Goal: Information Seeking & Learning: Check status

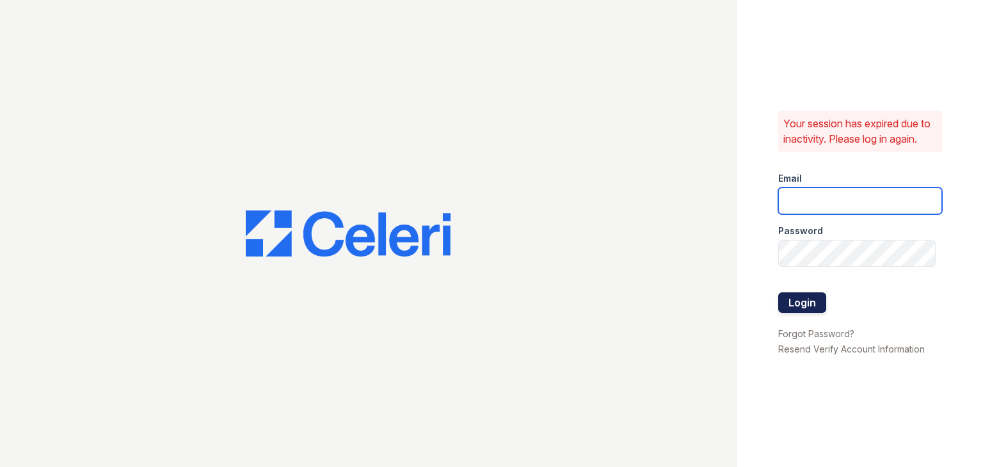
type input "apps3@av1m.com"
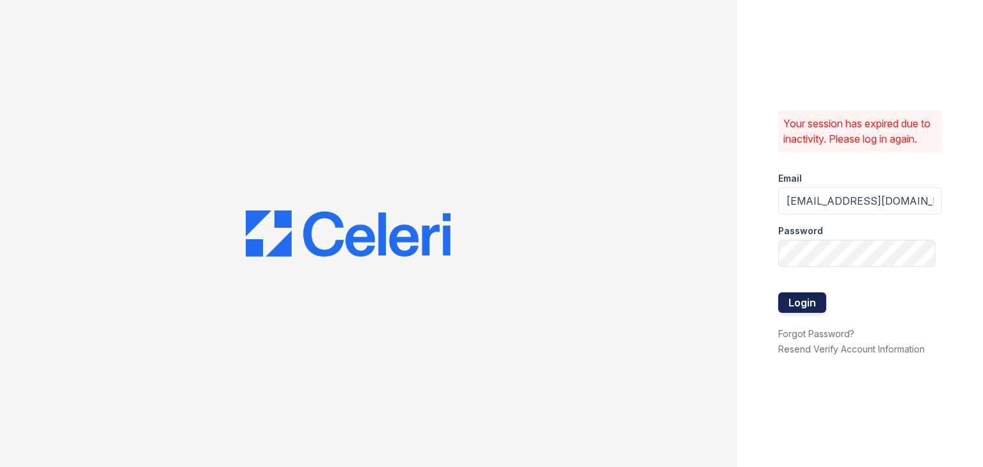
click at [809, 295] on button "Login" at bounding box center [803, 303] width 48 height 20
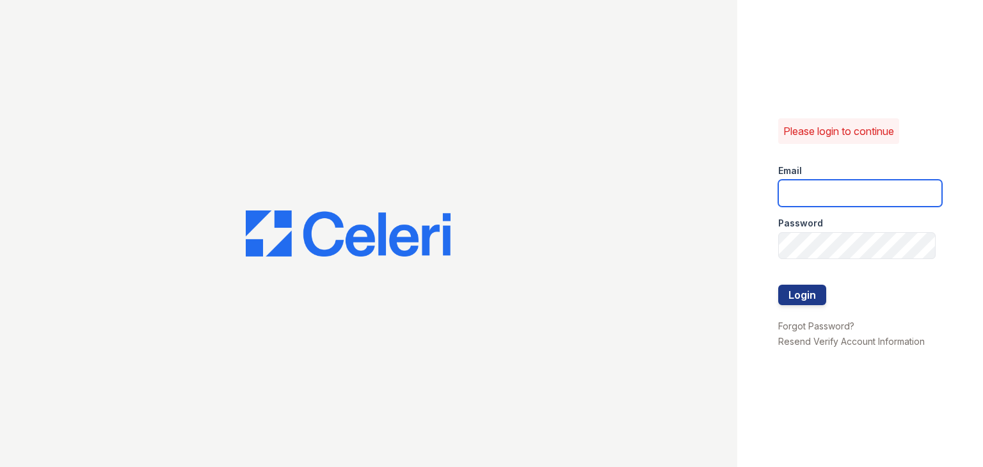
type input "apps3@av1m.com"
click at [777, 300] on div "Please login to continue Email apps3@av1m.com Password Login Forgot Password? R…" at bounding box center [861, 233] width 246 height 467
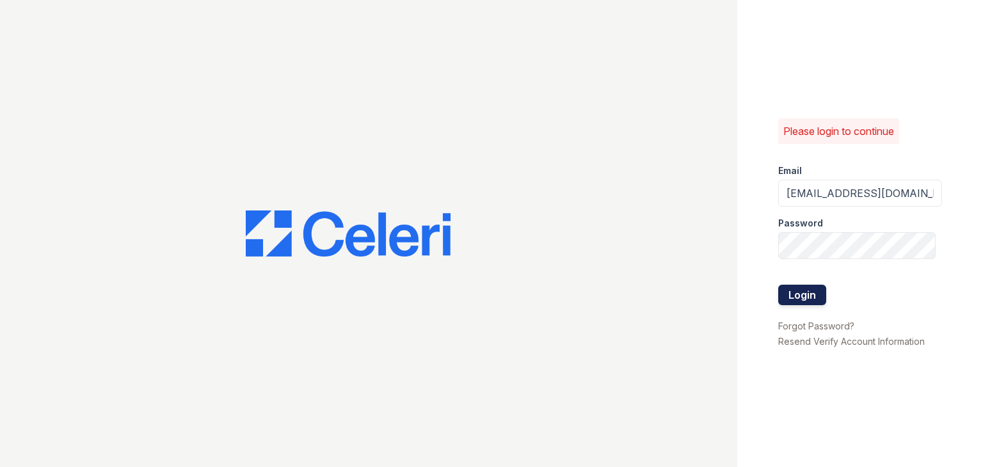
drag, startPoint x: 779, startPoint y: 298, endPoint x: 808, endPoint y: 295, distance: 29.6
click at [808, 295] on button "Login" at bounding box center [803, 295] width 48 height 20
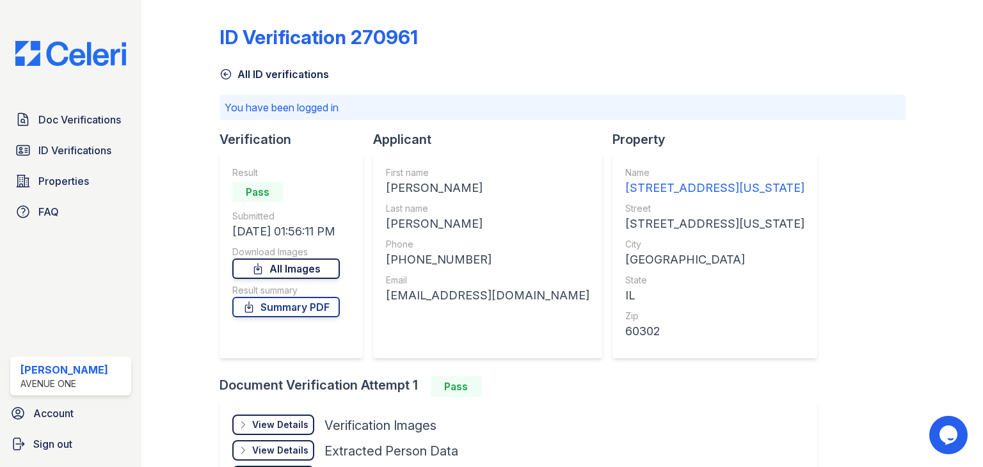
click at [303, 268] on link "All Images" at bounding box center [286, 269] width 108 height 20
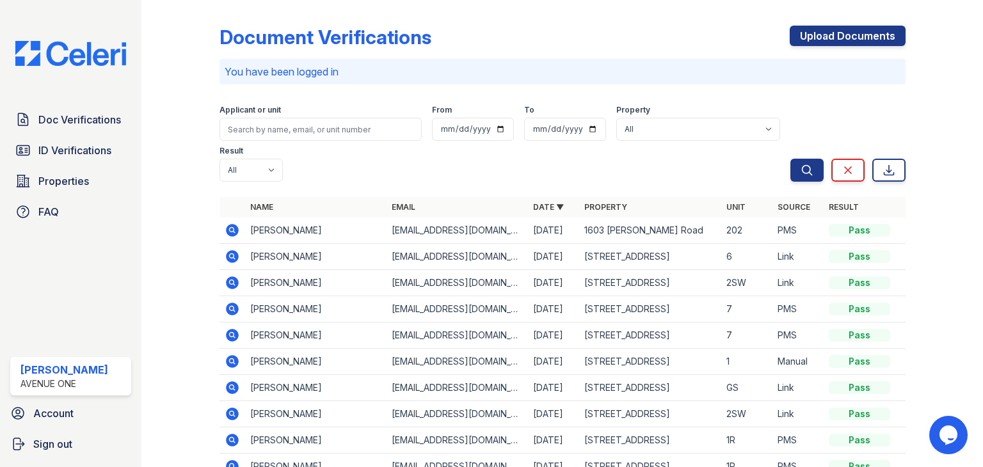
drag, startPoint x: 95, startPoint y: 152, endPoint x: 319, endPoint y: 219, distance: 234.6
click at [95, 152] on span "ID Verifications" at bounding box center [74, 150] width 73 height 15
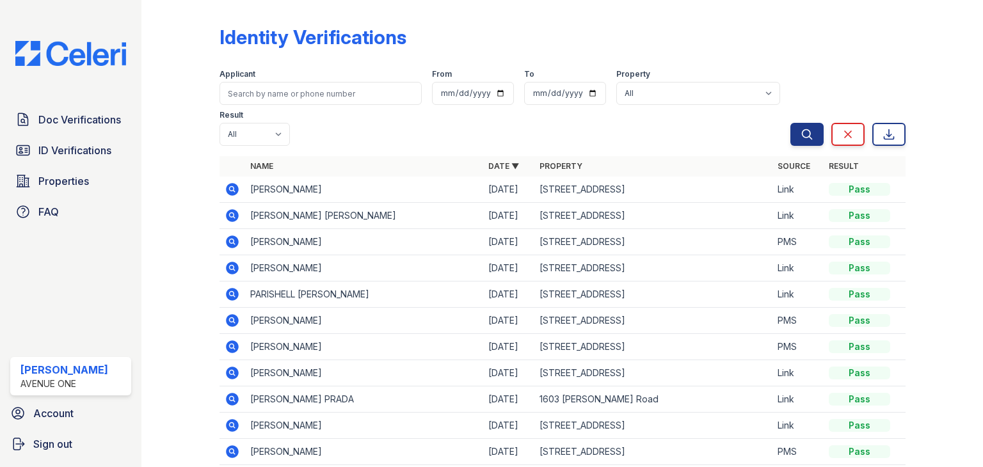
click at [228, 290] on icon at bounding box center [232, 294] width 13 height 13
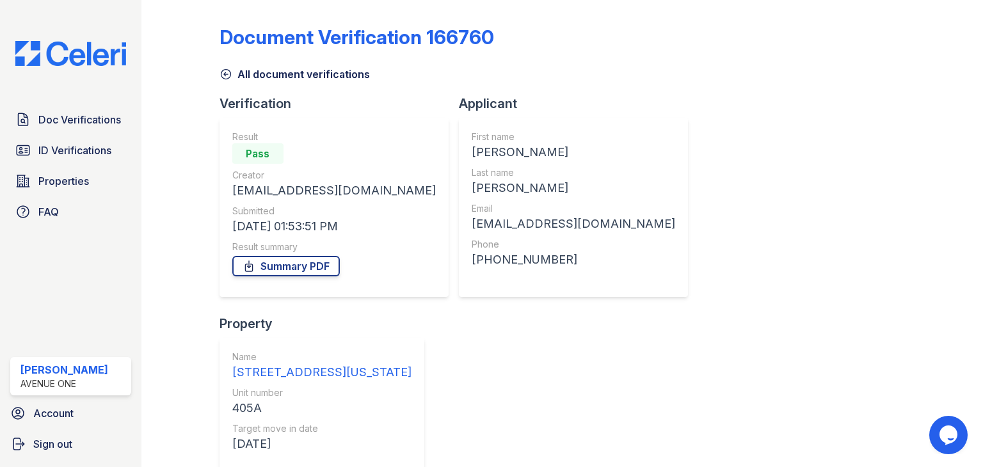
scroll to position [106, 0]
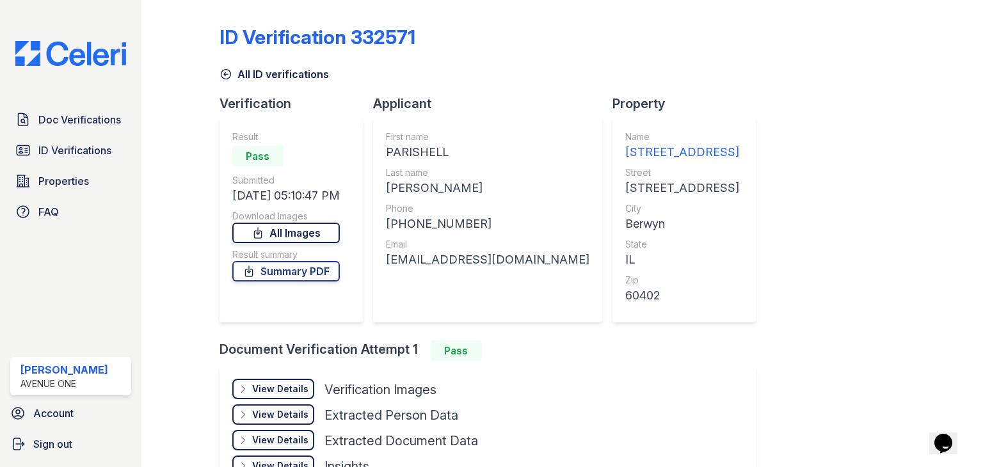
click at [300, 230] on link "All Images" at bounding box center [286, 233] width 108 height 20
click at [291, 272] on link "Summary PDF" at bounding box center [286, 271] width 108 height 20
click at [82, 169] on link "Properties" at bounding box center [70, 181] width 121 height 26
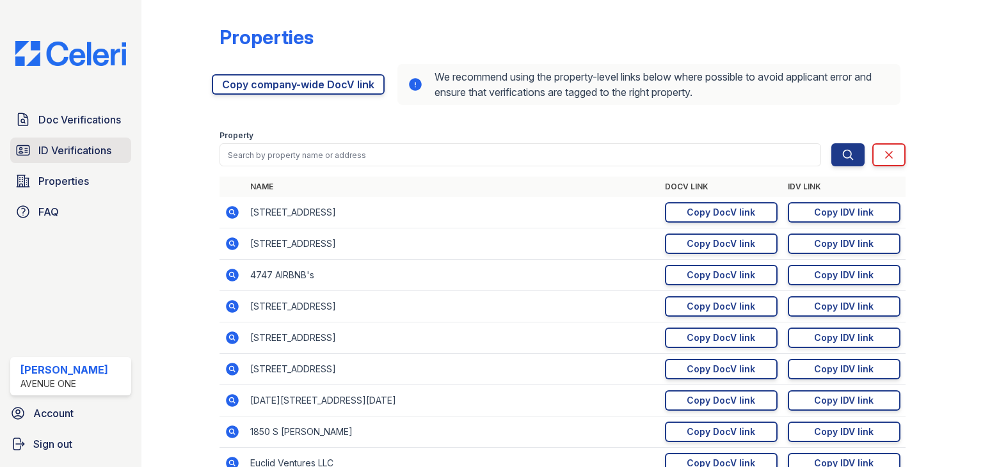
click at [99, 147] on span "ID Verifications" at bounding box center [74, 150] width 73 height 15
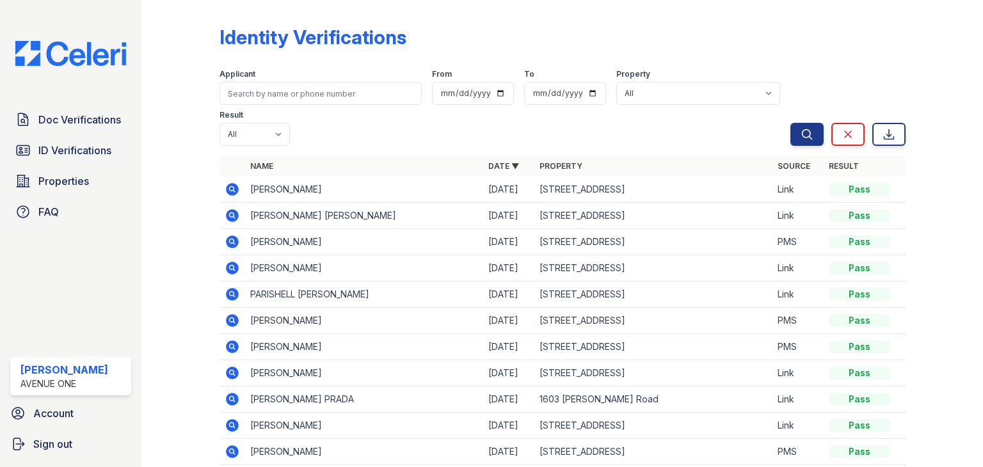
drag, startPoint x: 292, startPoint y: 98, endPoint x: 187, endPoint y: 108, distance: 105.4
click at [175, 51] on div at bounding box center [190, 262] width 57 height 515
click at [232, 268] on icon at bounding box center [232, 268] width 15 height 15
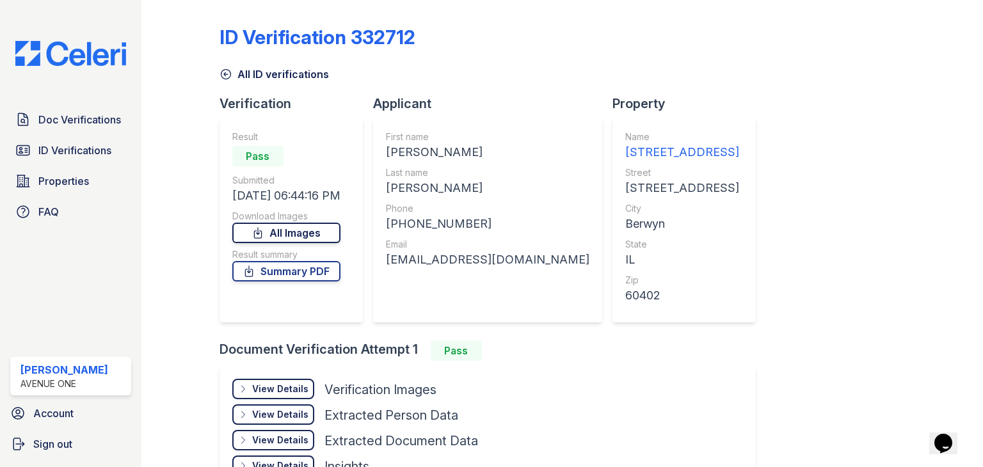
click at [316, 227] on link "All Images" at bounding box center [286, 233] width 108 height 20
click at [266, 265] on link "Summary PDF" at bounding box center [286, 271] width 108 height 20
click at [92, 126] on span "Doc Verifications" at bounding box center [79, 119] width 83 height 15
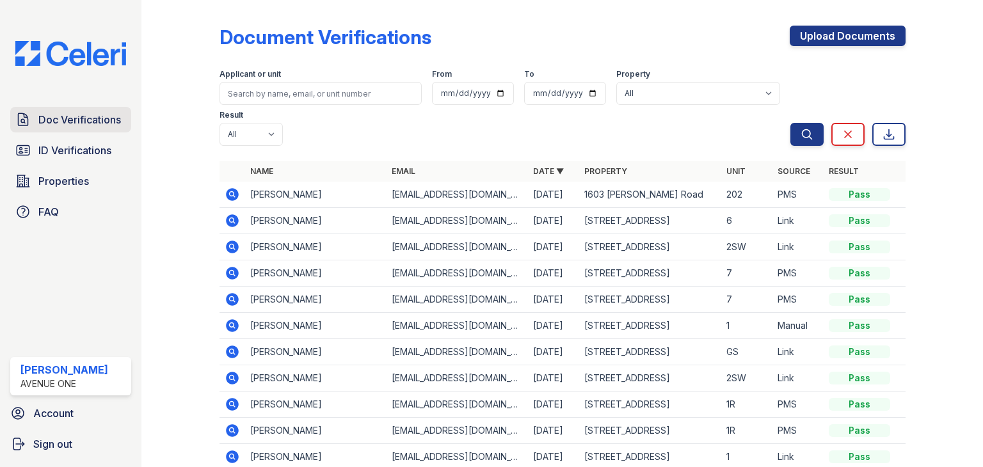
click at [82, 127] on span "Doc Verifications" at bounding box center [79, 119] width 83 height 15
click at [233, 327] on icon at bounding box center [232, 325] width 15 height 15
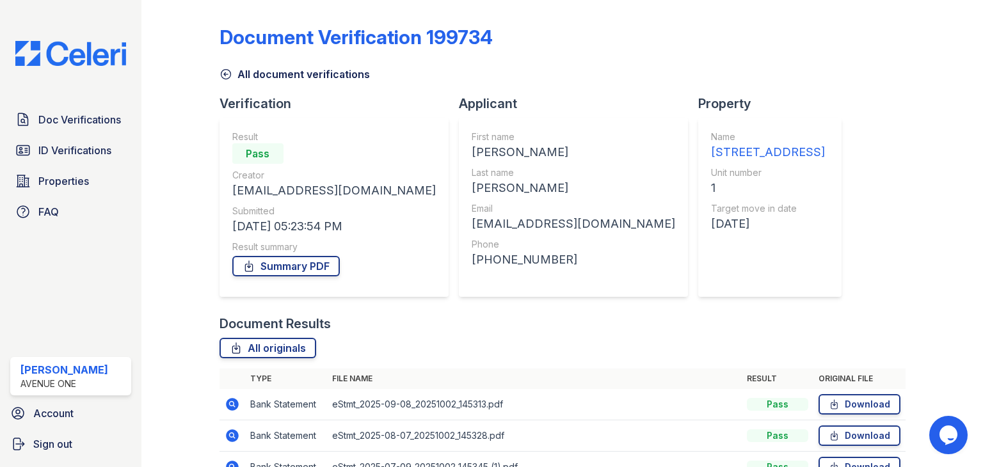
scroll to position [103, 0]
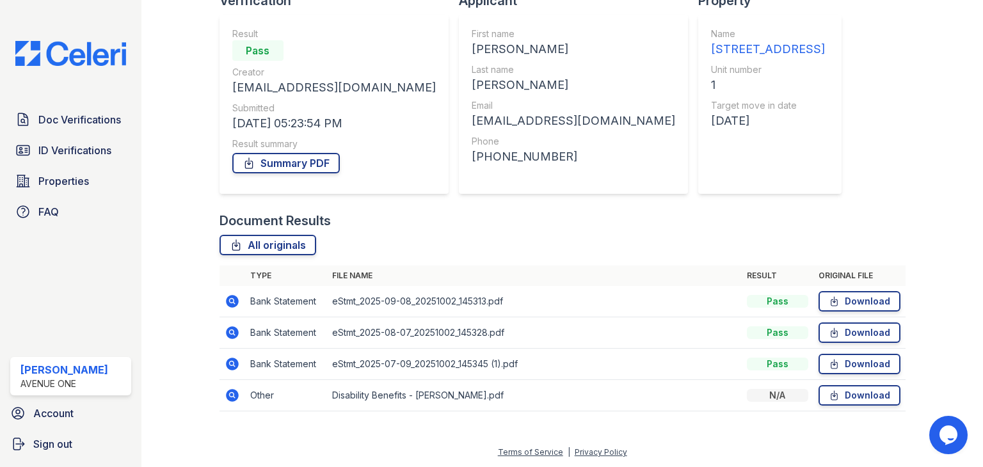
click at [232, 392] on icon at bounding box center [232, 395] width 15 height 15
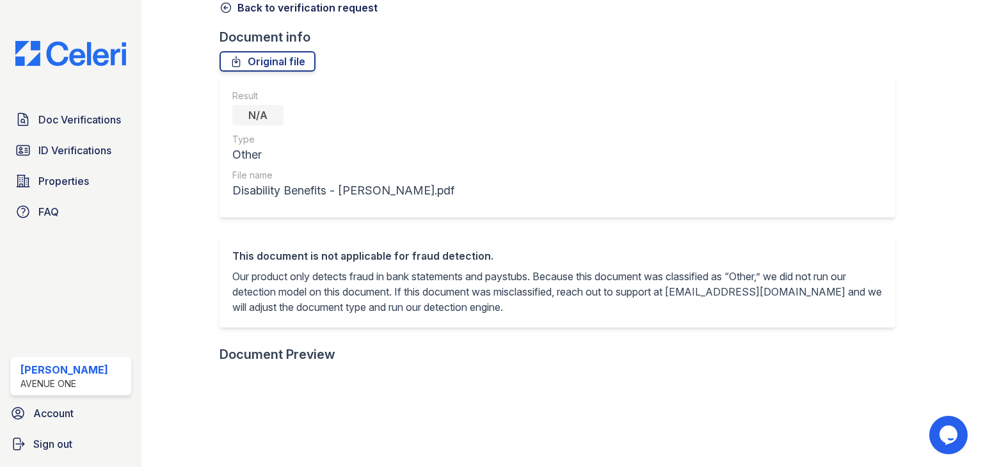
scroll to position [56, 0]
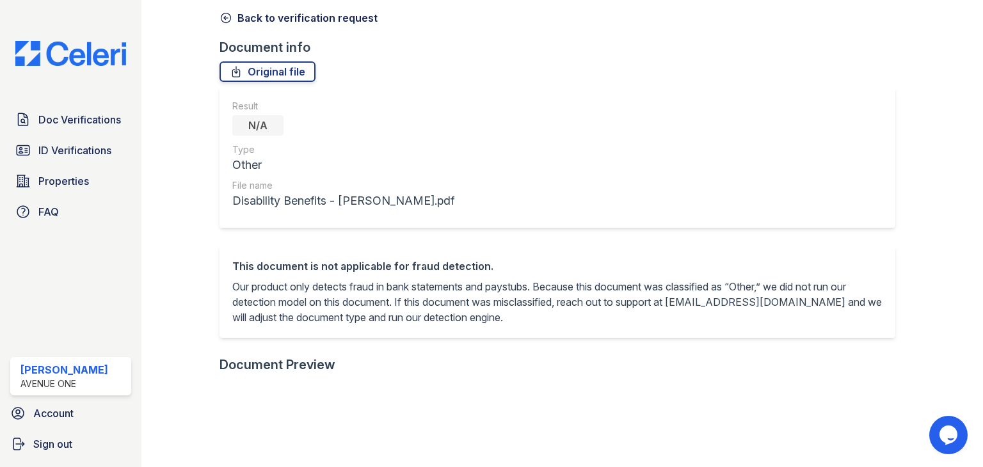
click at [297, 83] on div "Document 641023 Result Details Back to verification request Document info Origi…" at bounding box center [563, 398] width 686 height 898
click at [296, 82] on div "Document 641023 Result Details Back to verification request Document info Origi…" at bounding box center [563, 398] width 686 height 898
drag, startPoint x: 296, startPoint y: 82, endPoint x: 595, endPoint y: 61, distance: 299.1
click at [595, 61] on div "Document 641023 Result Details Back to verification request Document info Origi…" at bounding box center [563, 398] width 686 height 898
click at [269, 72] on link "Original file" at bounding box center [268, 71] width 96 height 20
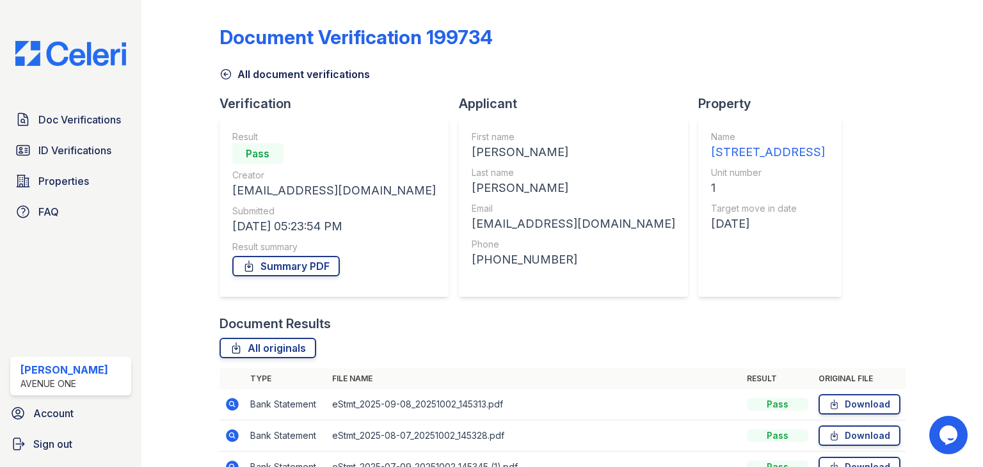
scroll to position [103, 0]
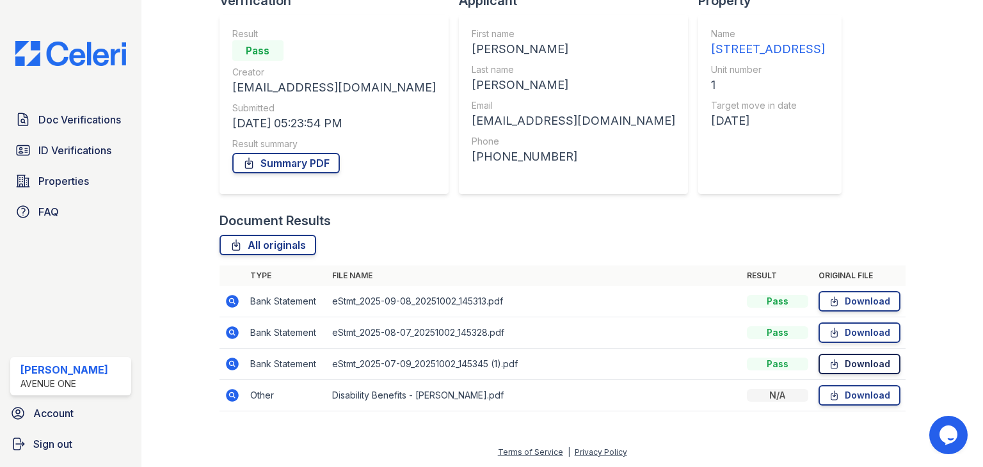
click at [844, 365] on link "Download" at bounding box center [860, 364] width 82 height 20
click at [861, 330] on link "Download" at bounding box center [860, 333] width 82 height 20
click at [861, 303] on link "Download" at bounding box center [860, 301] width 82 height 20
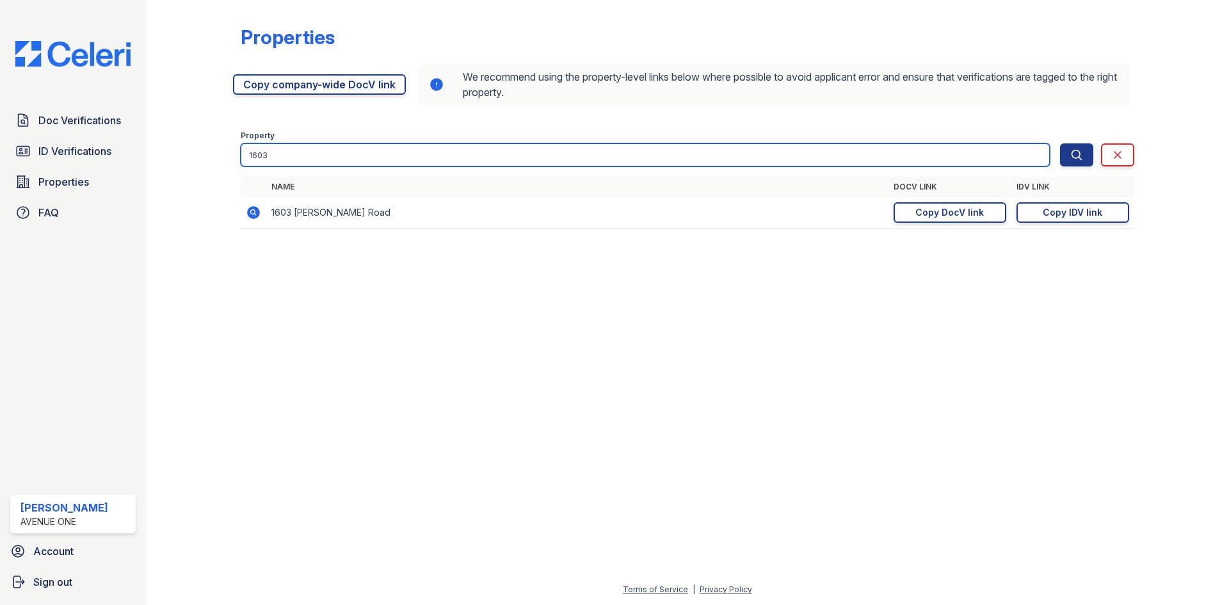
drag, startPoint x: 298, startPoint y: 147, endPoint x: 120, endPoint y: 166, distance: 178.5
click at [120, 166] on div "Doc Verifications ID Verifications Properties FAQ Marina Robles Avenue One Acco…" at bounding box center [614, 302] width 1229 height 605
type input "6401-03"
click at [1060, 143] on button "Search" at bounding box center [1076, 154] width 33 height 23
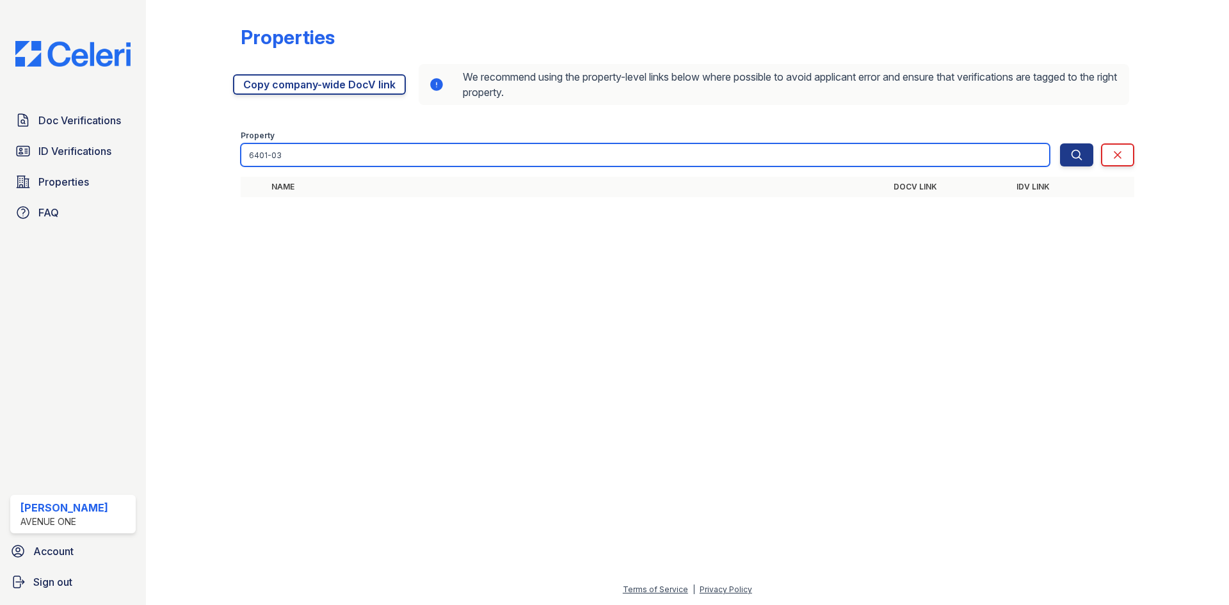
click at [303, 154] on input "6401-03" at bounding box center [645, 154] width 809 height 23
type input "6401-07"
click at [1060, 143] on button "Search" at bounding box center [1076, 154] width 33 height 23
